Goal: Task Accomplishment & Management: Complete application form

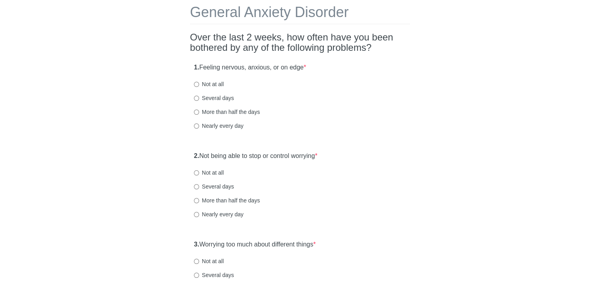
scroll to position [79, 0]
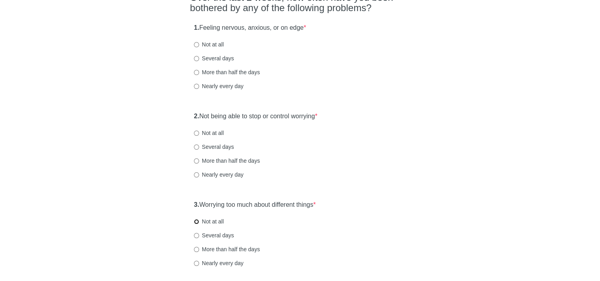
click at [197, 221] on input "Not at all" at bounding box center [196, 221] width 5 height 5
radio input "true"
click at [197, 147] on input "Several days" at bounding box center [196, 146] width 5 height 5
radio input "true"
click at [197, 44] on input "Not at all" at bounding box center [196, 44] width 5 height 5
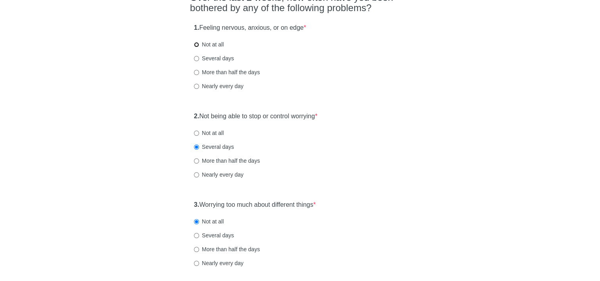
radio input "true"
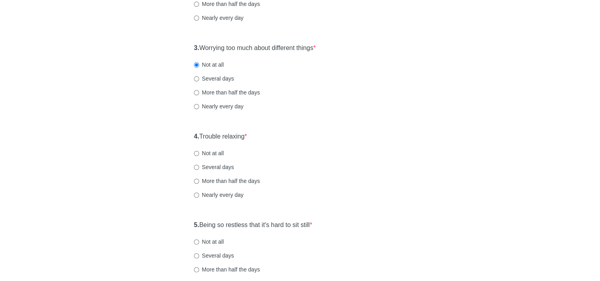
scroll to position [238, 0]
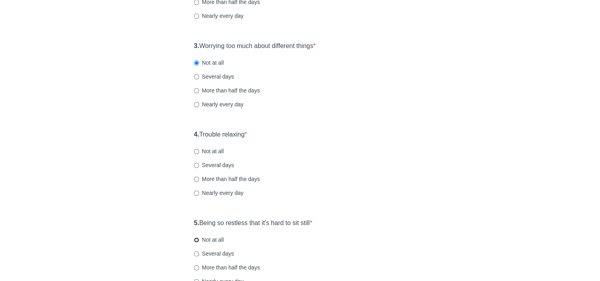
click at [195, 240] on input "Not at all" at bounding box center [196, 239] width 5 height 5
radio input "true"
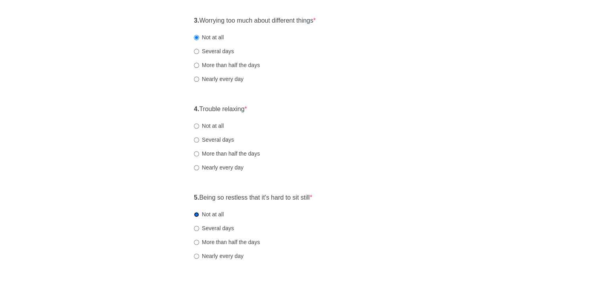
scroll to position [317, 0]
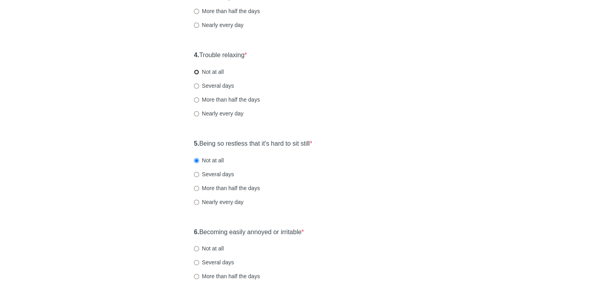
click at [196, 72] on input "Not at all" at bounding box center [196, 71] width 5 height 5
radio input "true"
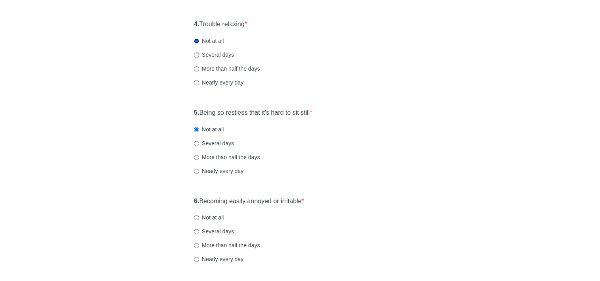
scroll to position [397, 0]
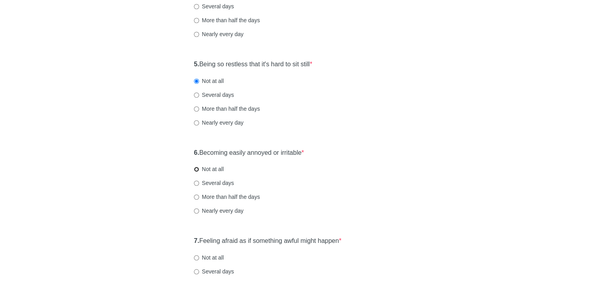
click at [196, 171] on input "Not at all" at bounding box center [196, 169] width 5 height 5
radio input "true"
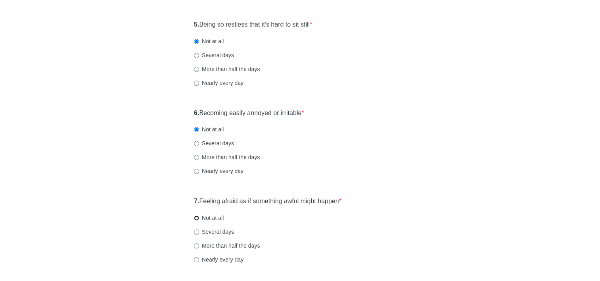
click at [198, 218] on input "Not at all" at bounding box center [196, 217] width 5 height 5
radio input "true"
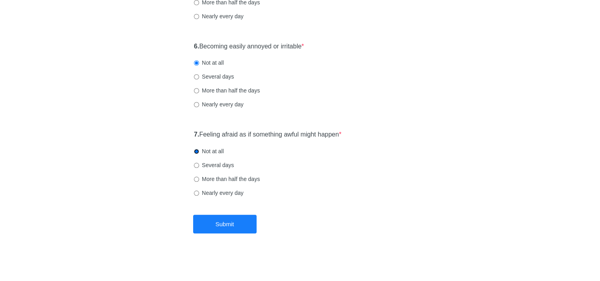
scroll to position [503, 0]
click at [223, 229] on button "Submit" at bounding box center [224, 224] width 63 height 19
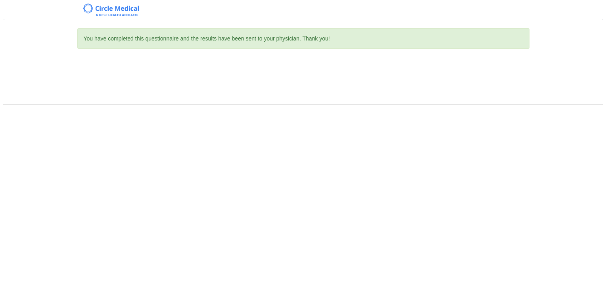
scroll to position [0, 0]
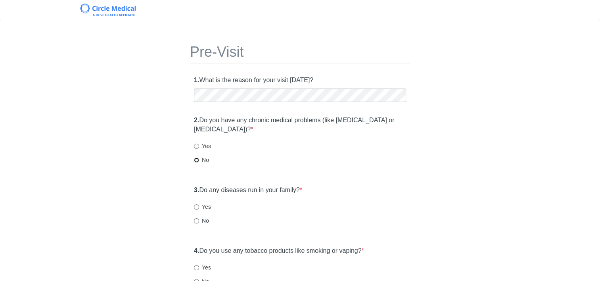
click at [197, 160] on input "No" at bounding box center [196, 160] width 5 height 5
radio input "true"
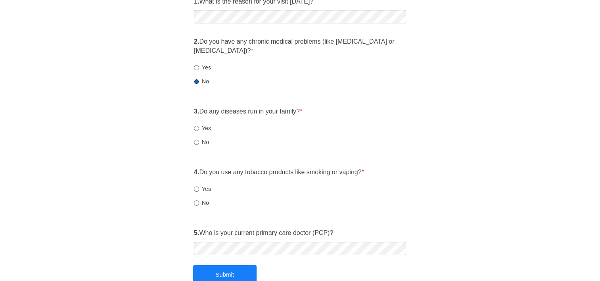
scroll to position [79, 0]
click at [196, 128] on input "Yes" at bounding box center [196, 127] width 5 height 5
radio input "true"
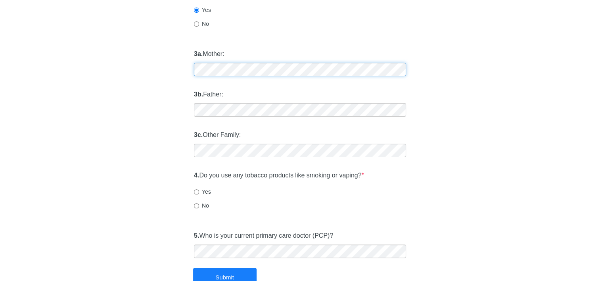
scroll to position [198, 0]
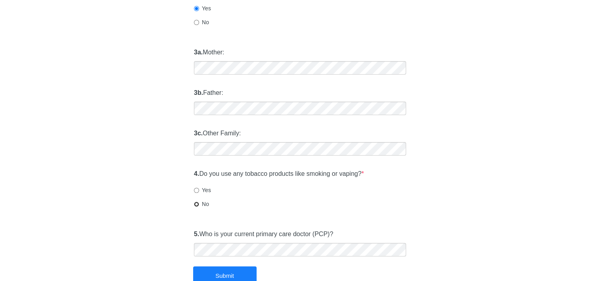
click at [195, 205] on input "No" at bounding box center [196, 204] width 5 height 5
radio input "true"
click at [233, 270] on button "Submit" at bounding box center [224, 275] width 63 height 19
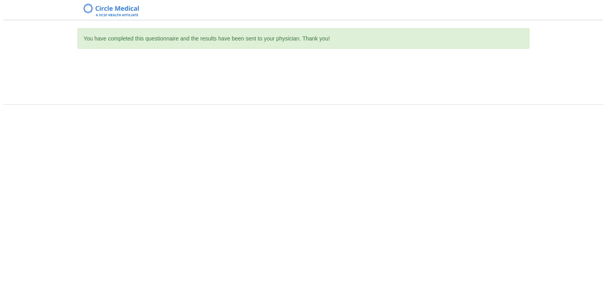
scroll to position [0, 0]
